Goal: Find specific page/section: Find specific page/section

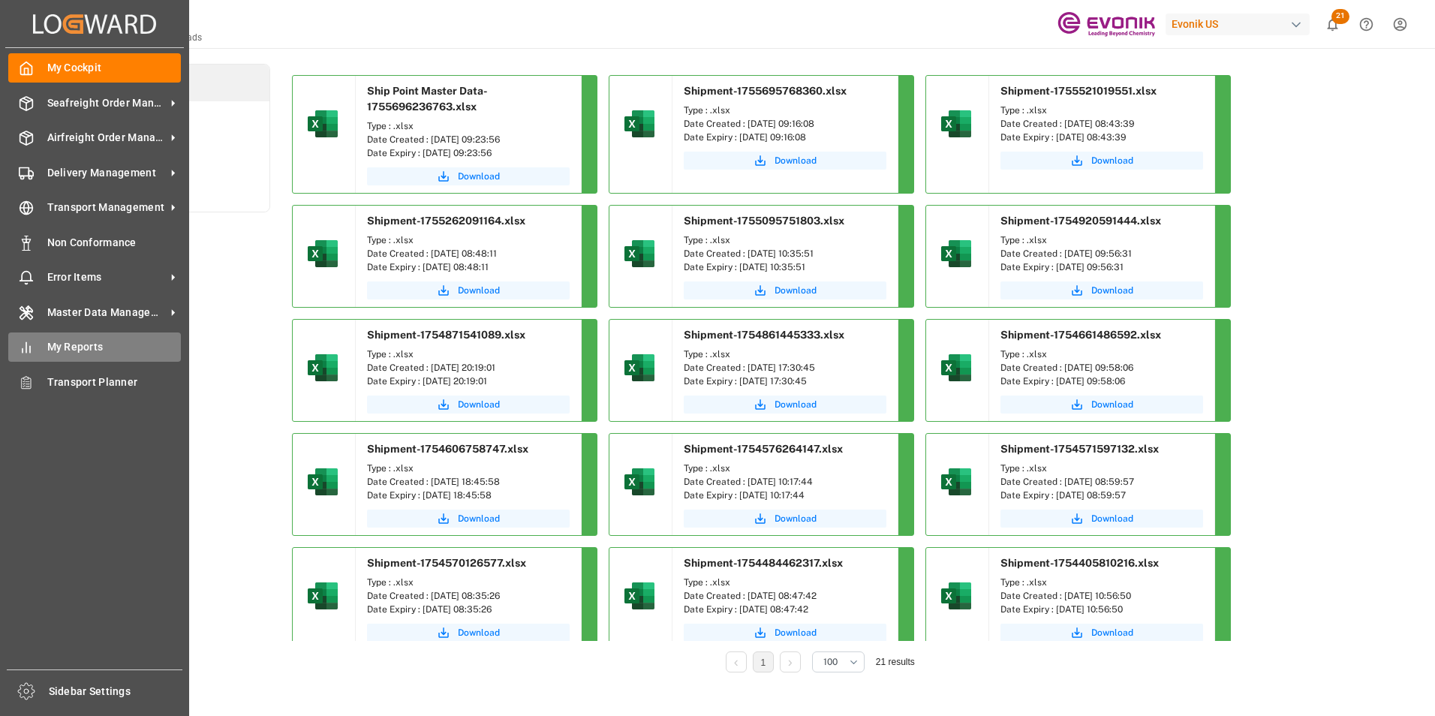
click at [71, 347] on span "My Reports" at bounding box center [114, 347] width 134 height 16
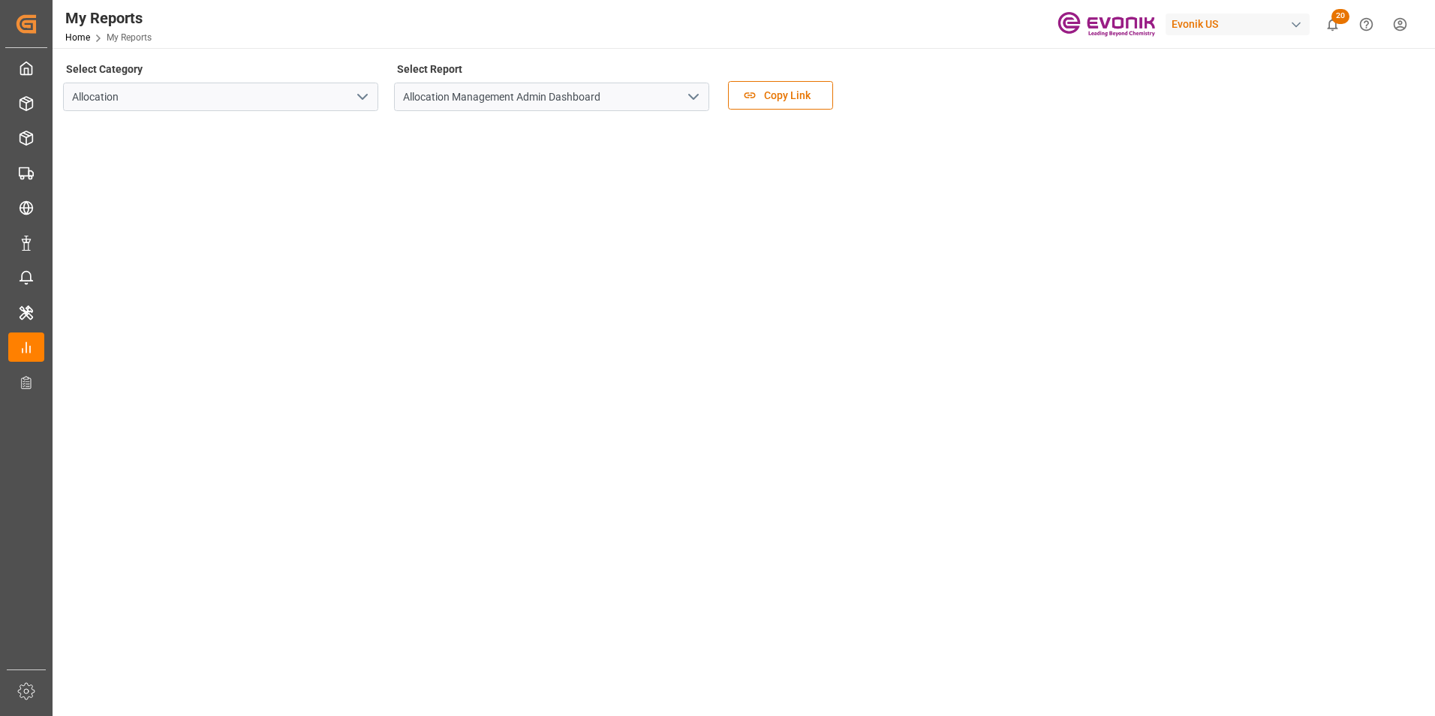
click at [363, 102] on icon "open menu" at bounding box center [363, 97] width 18 height 18
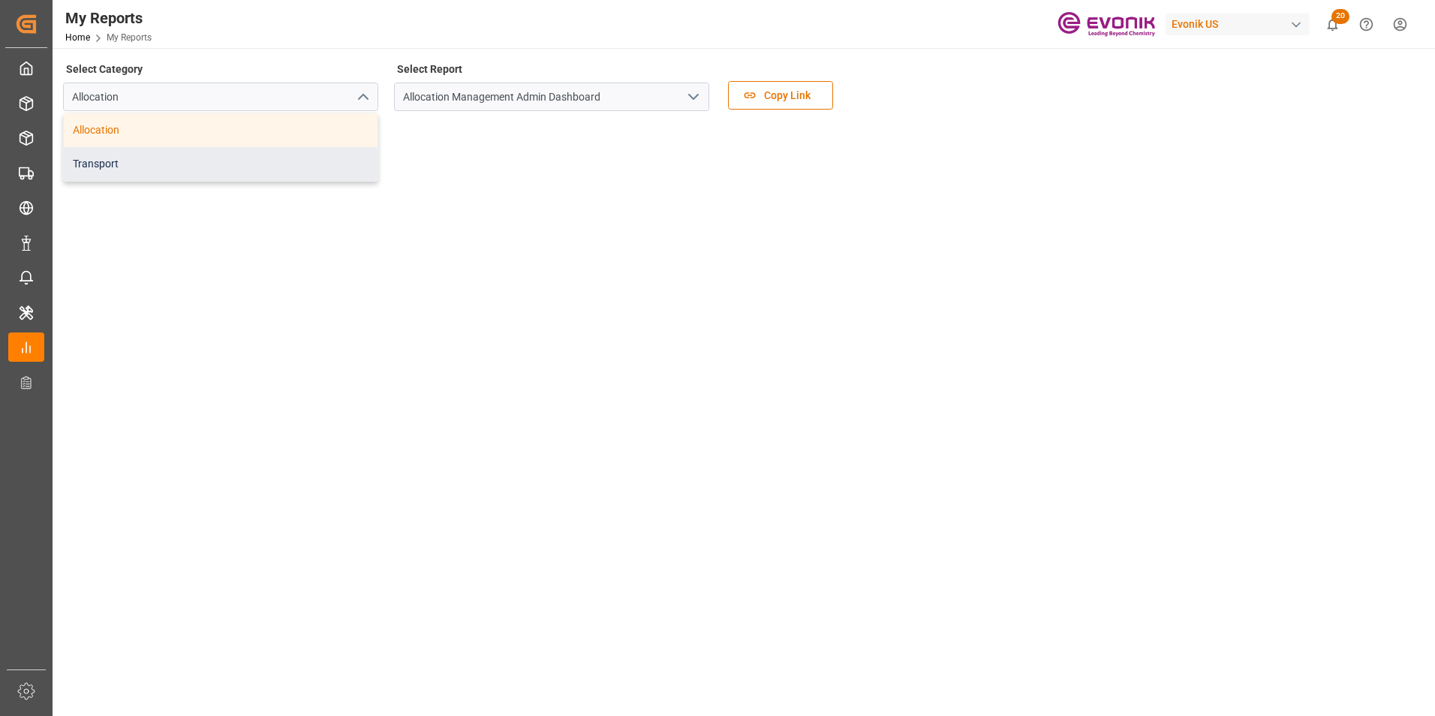
click at [96, 167] on div "Transport" at bounding box center [221, 164] width 314 height 34
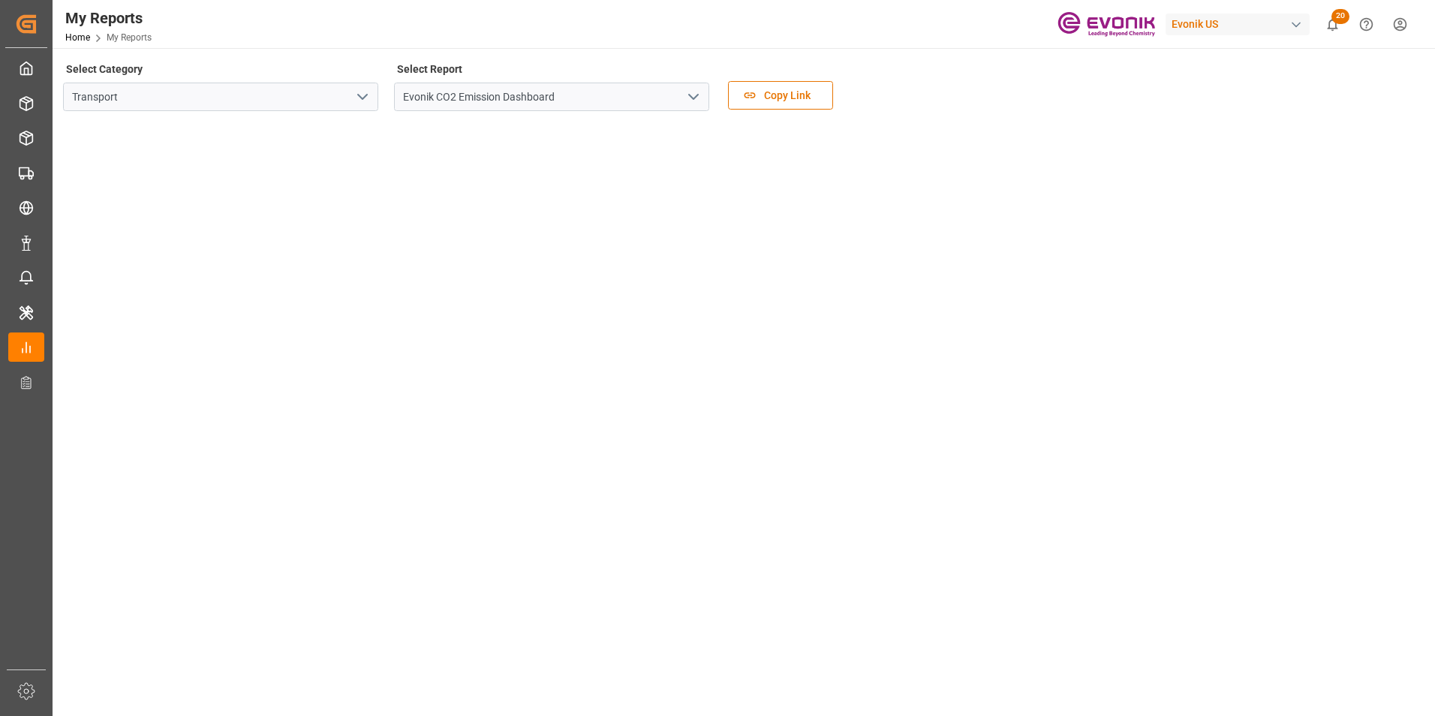
click at [692, 95] on icon "open menu" at bounding box center [693, 97] width 18 height 18
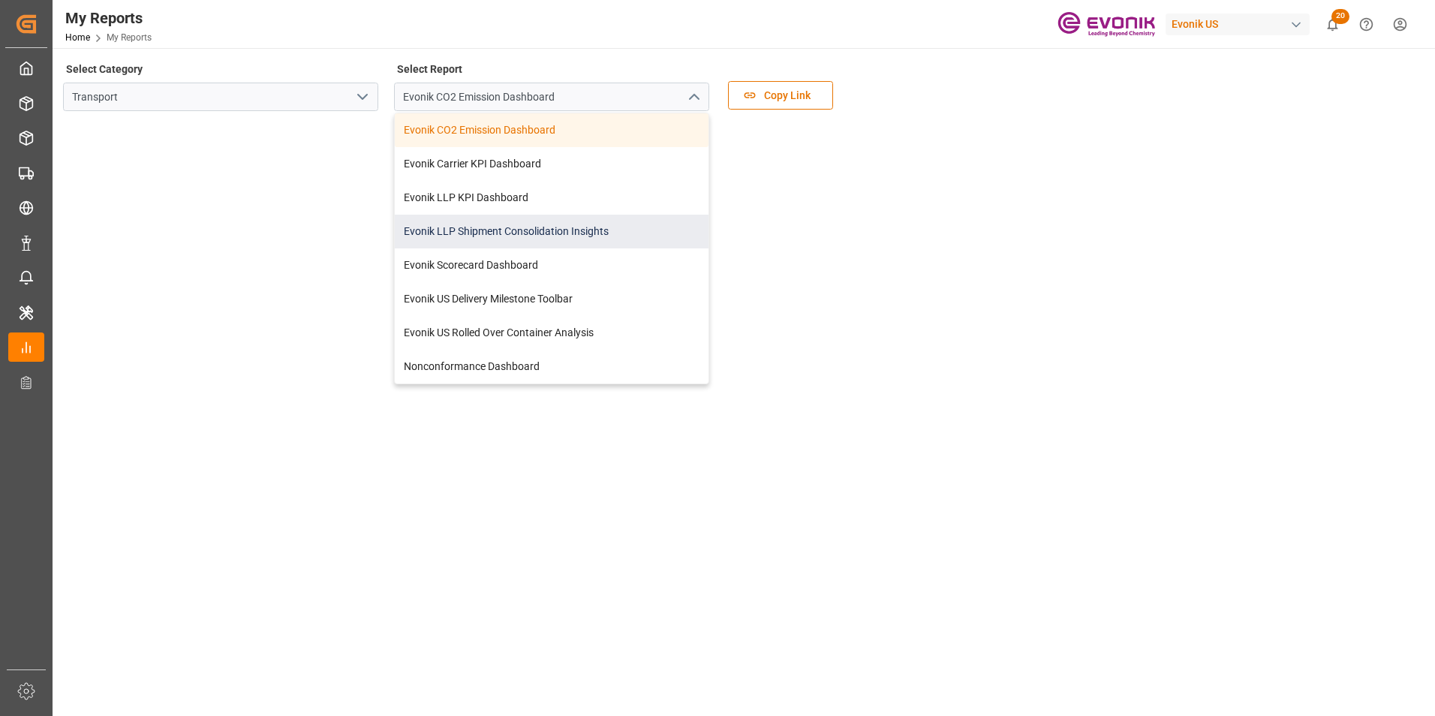
click at [572, 230] on div "Evonik LLP Shipment Consolidation Insights" at bounding box center [552, 232] width 314 height 34
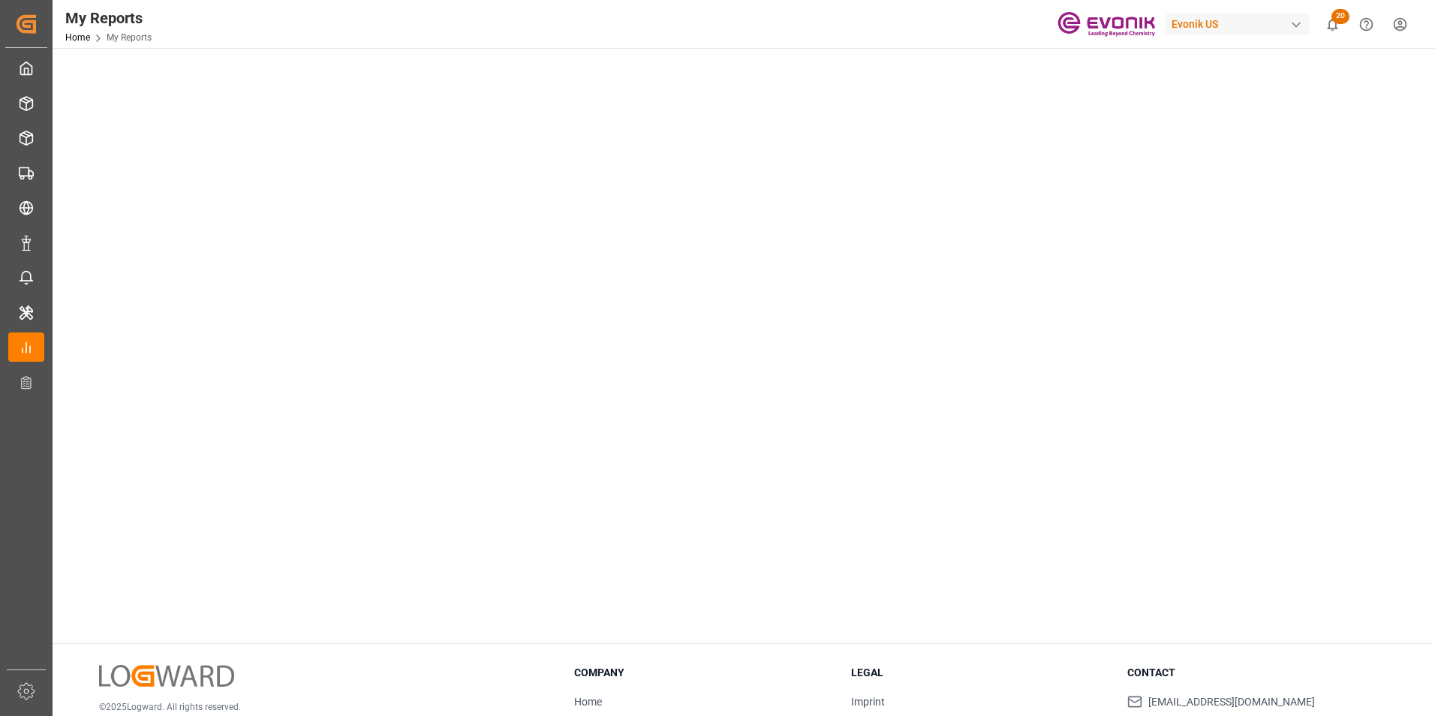
scroll to position [150, 0]
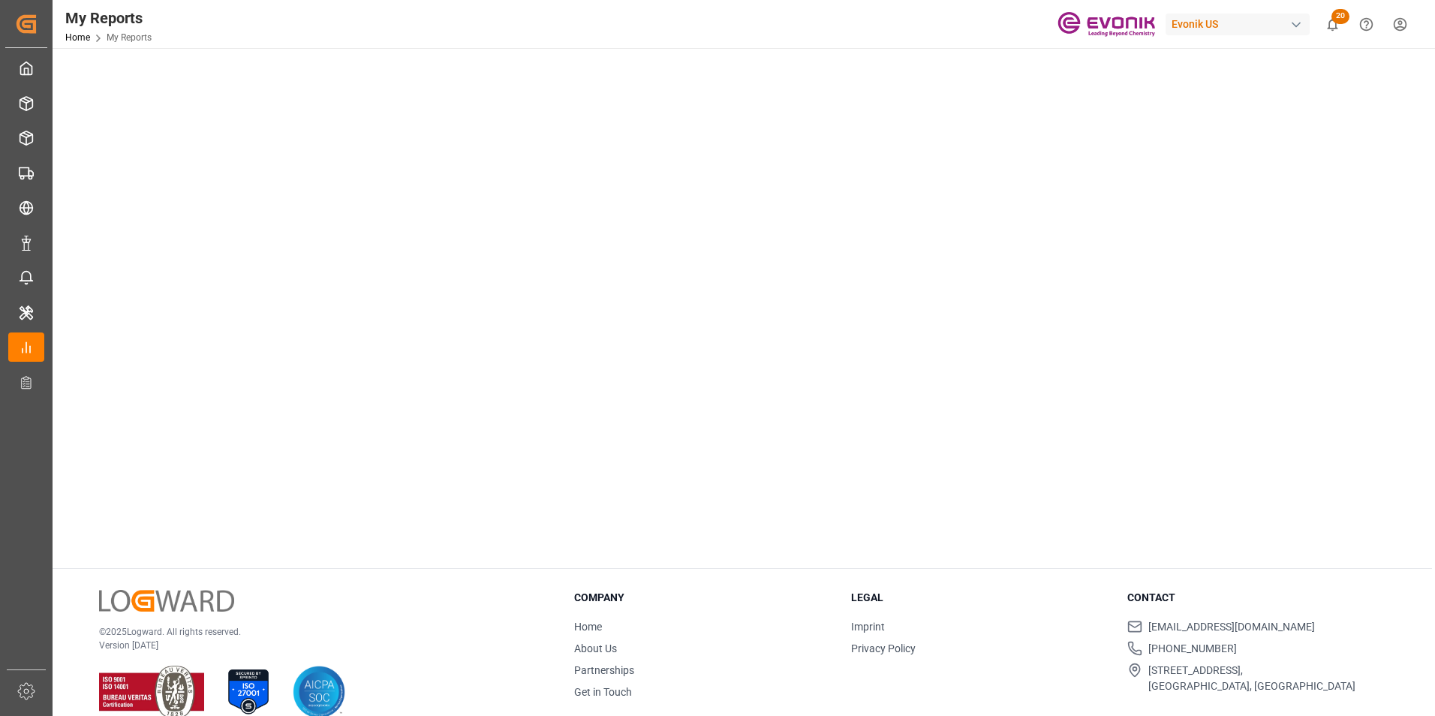
click at [1190, 314] on tableau-viz at bounding box center [742, 265] width 1355 height 584
